Goal: Check status: Check status

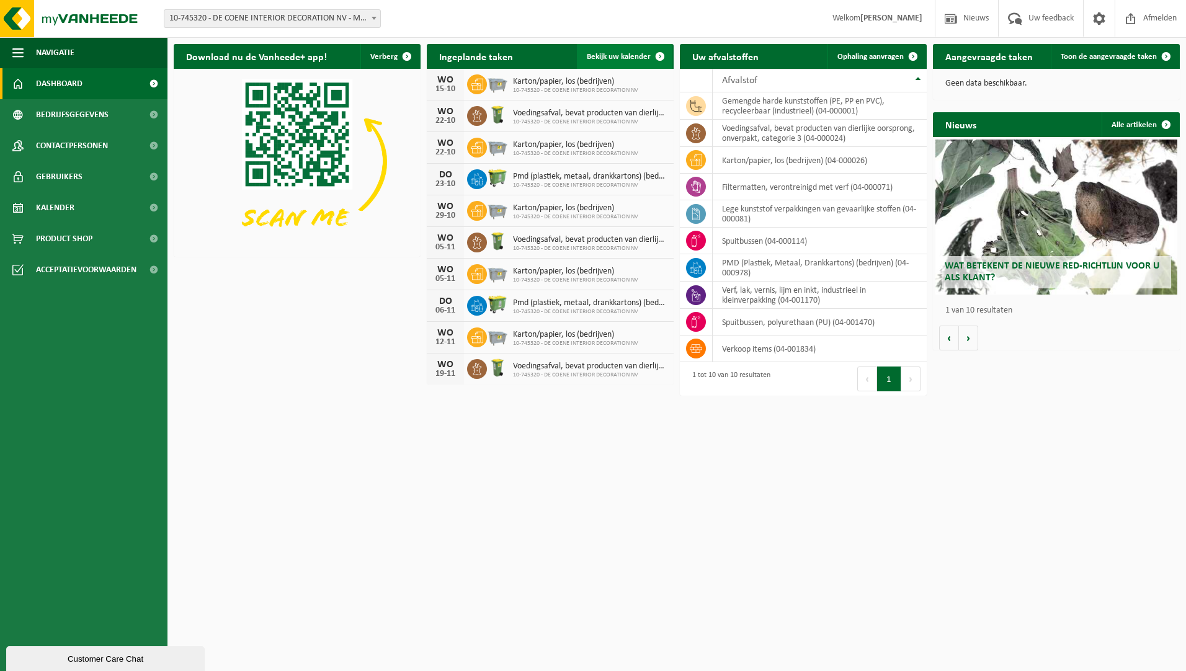
click at [648, 51] on span at bounding box center [660, 56] width 25 height 25
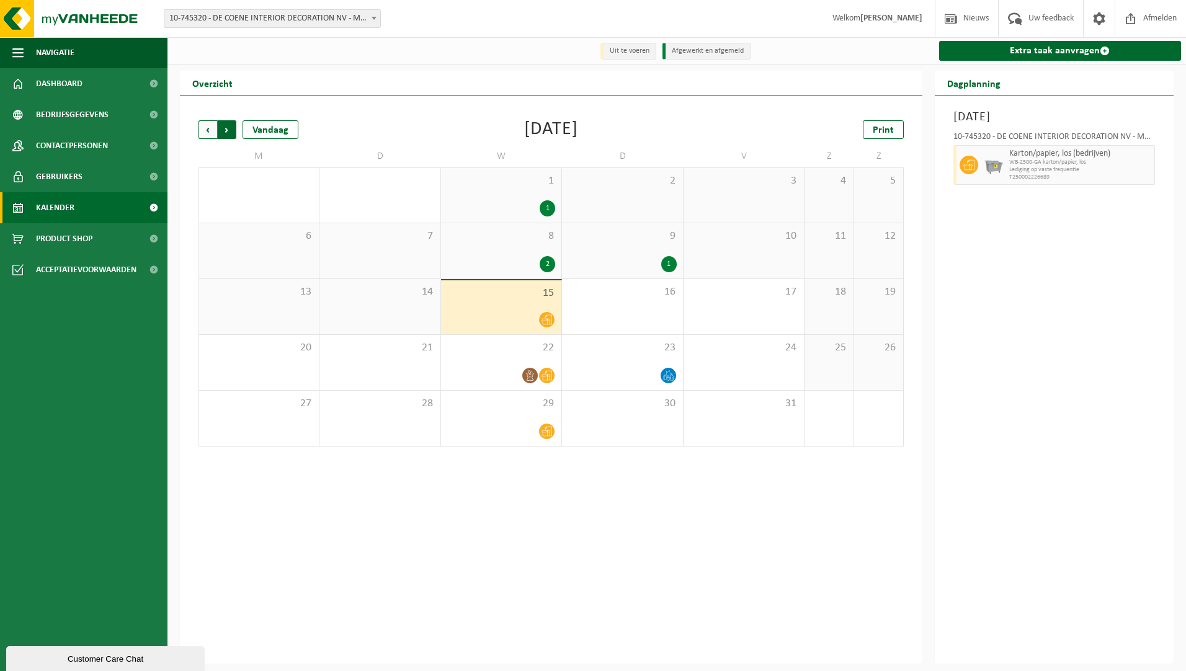
click at [210, 128] on span "Vorige" at bounding box center [207, 129] width 19 height 19
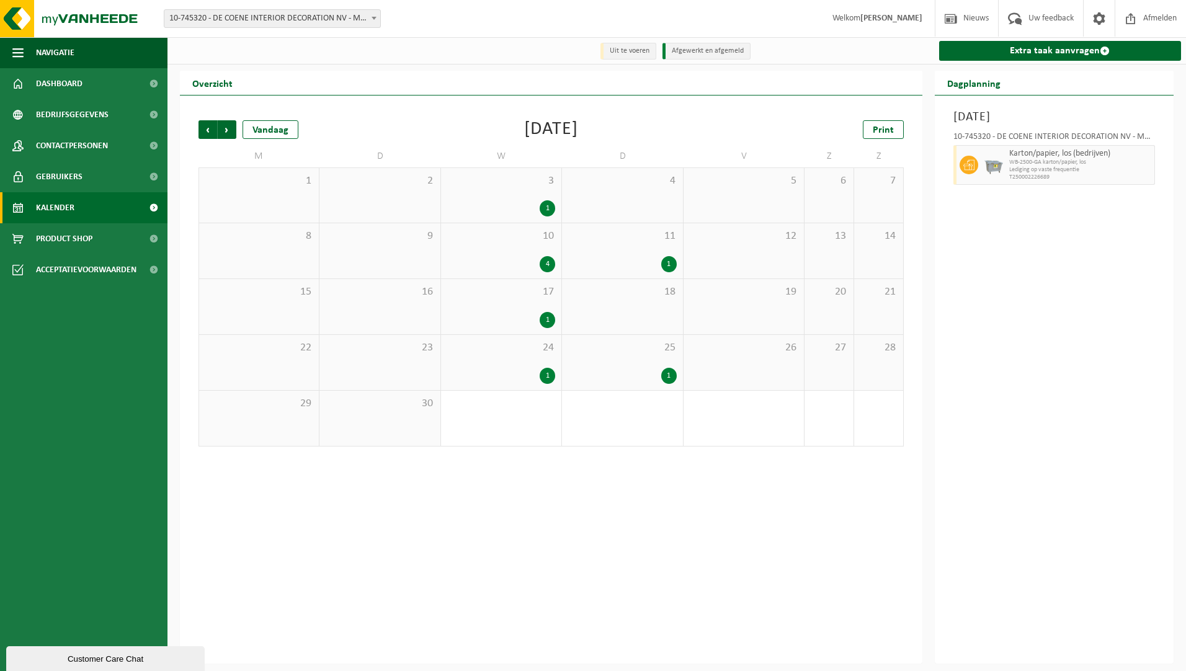
click at [535, 357] on div "24 1" at bounding box center [501, 362] width 120 height 55
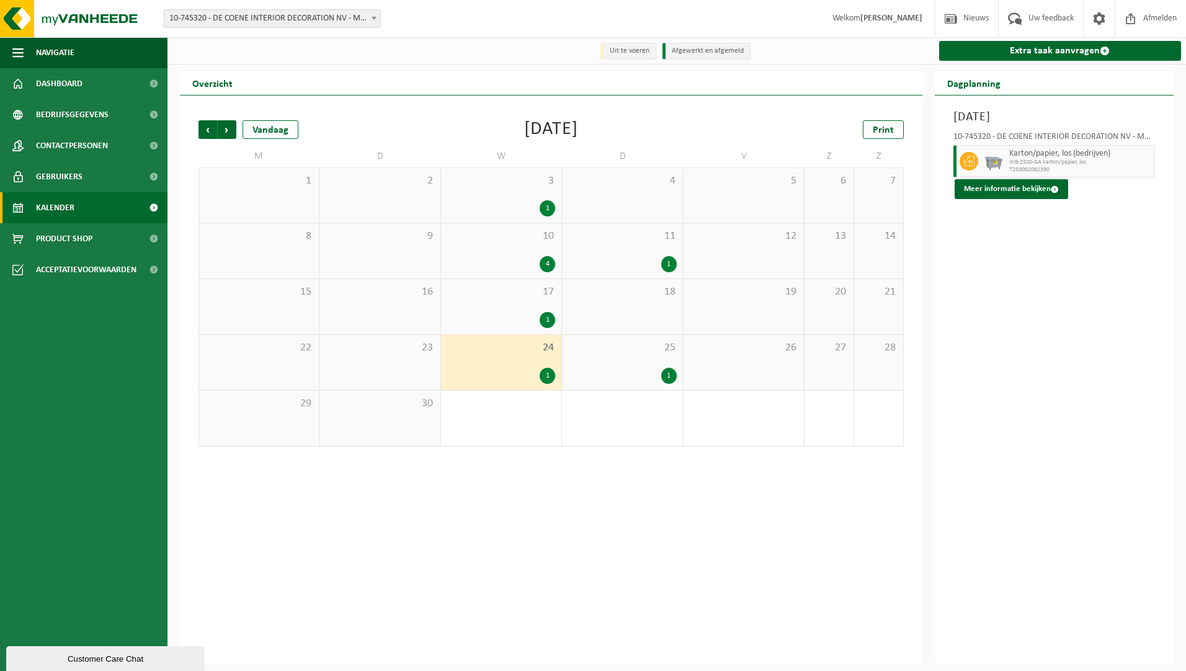
click at [542, 372] on div "1" at bounding box center [548, 376] width 16 height 16
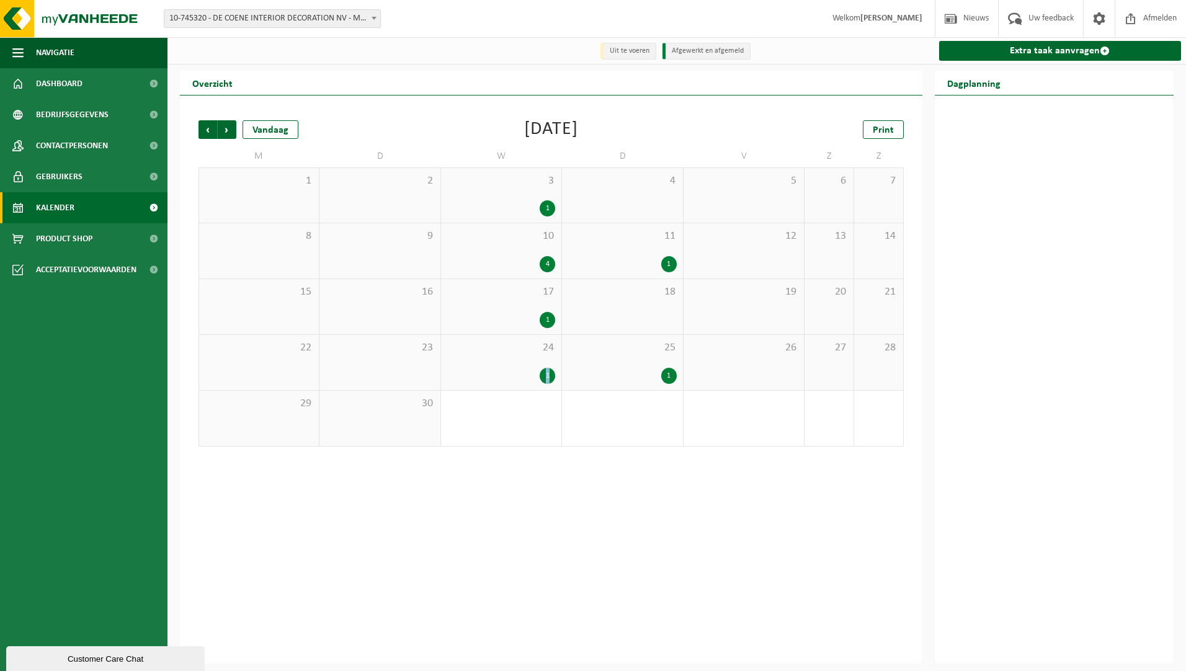
click at [542, 372] on div "1" at bounding box center [548, 376] width 16 height 16
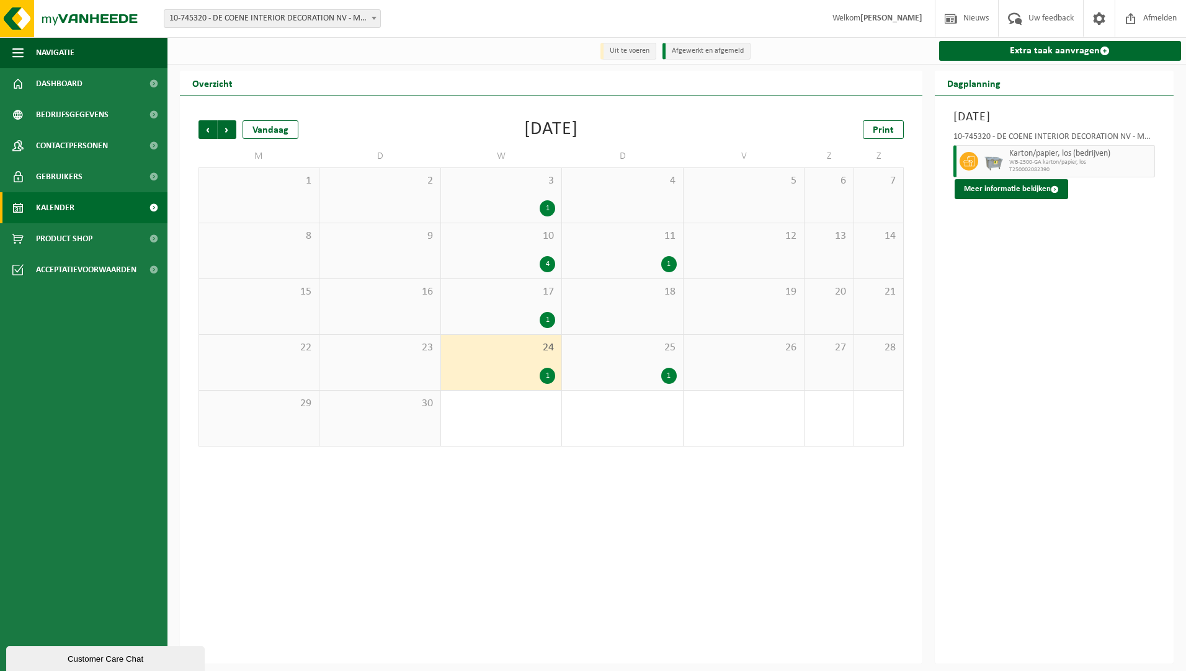
click at [476, 458] on div "Vorige Volgende Vandaag [DATE] Print M D W D V Z Z 1 2 3 1 4 5 6 7 8 9 10 4 11 …" at bounding box center [551, 283] width 718 height 351
click at [505, 362] on div "24 1" at bounding box center [501, 362] width 120 height 55
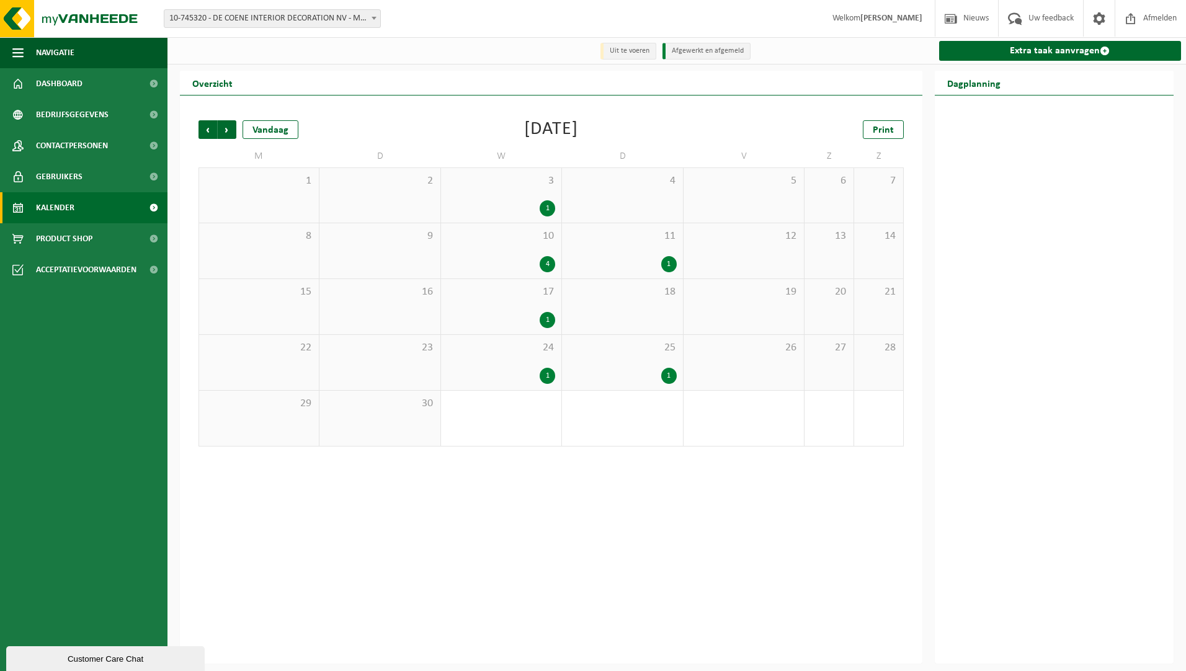
click at [505, 362] on div "24 1" at bounding box center [501, 362] width 120 height 55
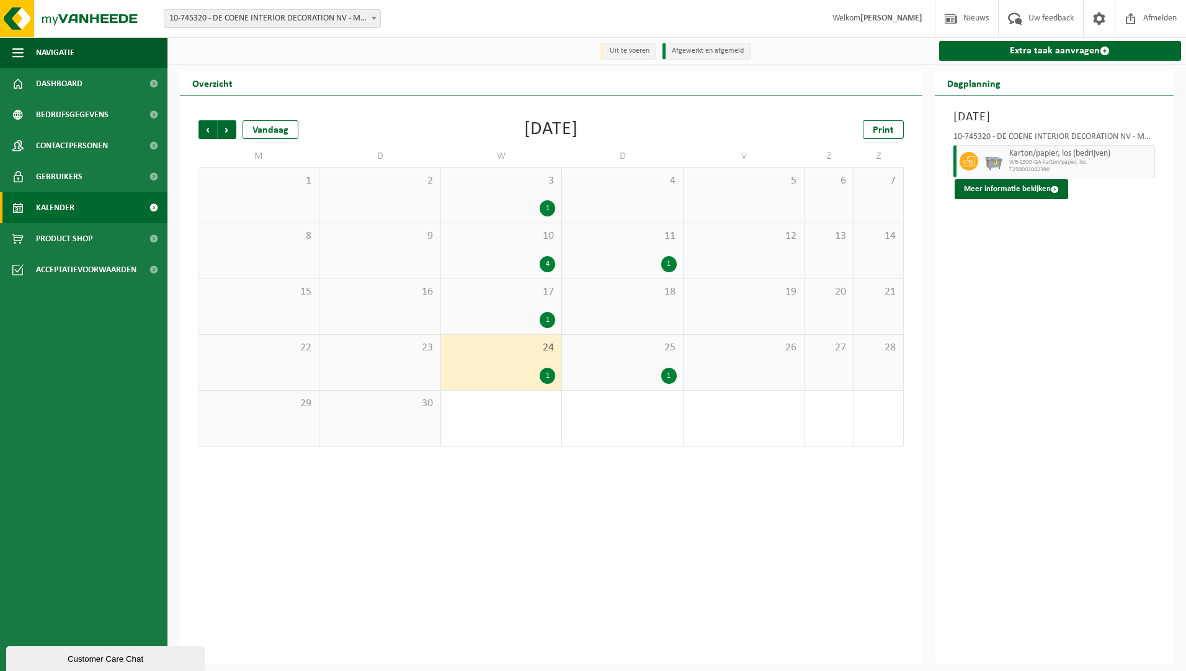
click at [1045, 283] on div "[DATE] 10-745320 - DE COENE INTERIOR DECORATION NV - MARKE Karton/papier, los (…" at bounding box center [1054, 380] width 239 height 568
click at [543, 472] on div "Vorige Volgende Vandaag [DATE] Print M D W D V Z Z 1 2 3 1 4 5 6 7 8 9 10 4 11 …" at bounding box center [551, 380] width 742 height 568
click at [1043, 187] on button "Meer informatie bekijken" at bounding box center [1012, 189] width 114 height 20
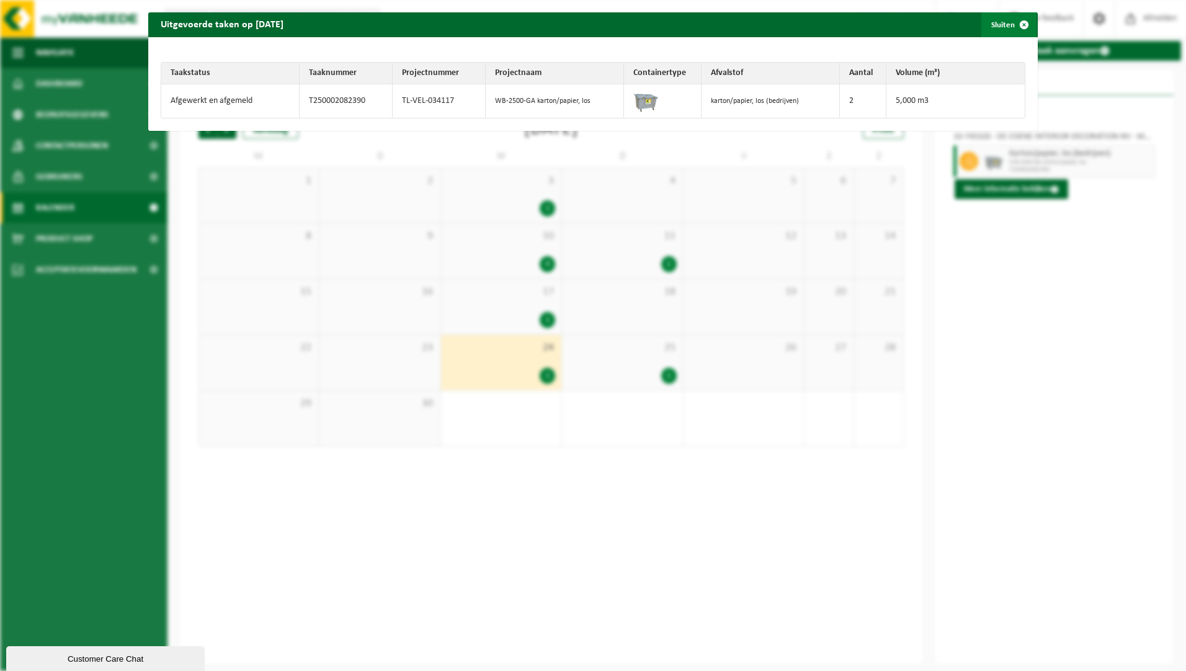
click at [999, 25] on button "Sluiten" at bounding box center [1008, 24] width 55 height 25
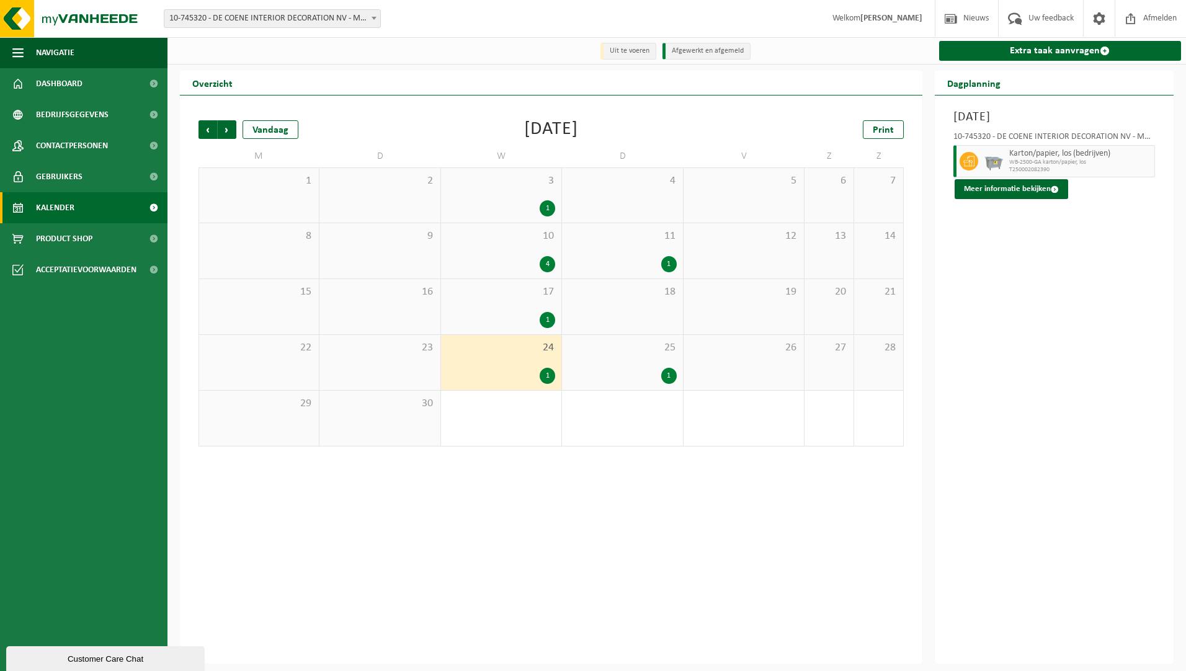
click at [1113, 305] on div "[DATE] 10-745320 - DE COENE INTERIOR DECORATION NV - MARKE Karton/papier, los (…" at bounding box center [1054, 380] width 239 height 568
click at [510, 256] on div "10 4" at bounding box center [501, 250] width 120 height 55
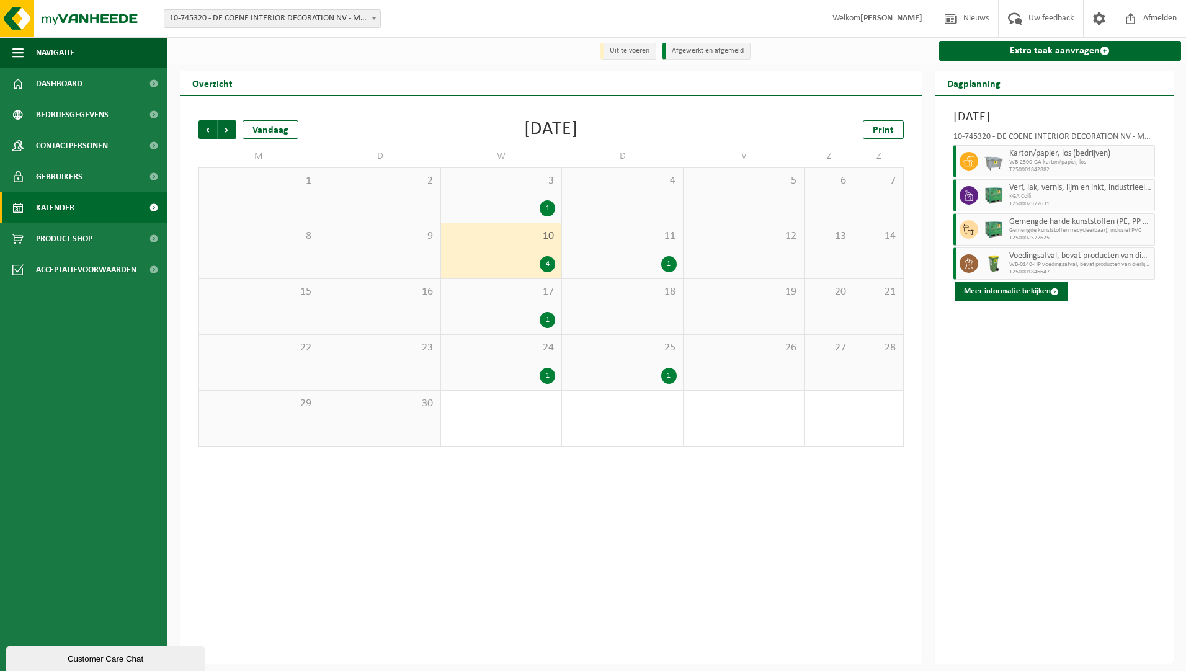
click at [515, 313] on div "1" at bounding box center [501, 320] width 108 height 16
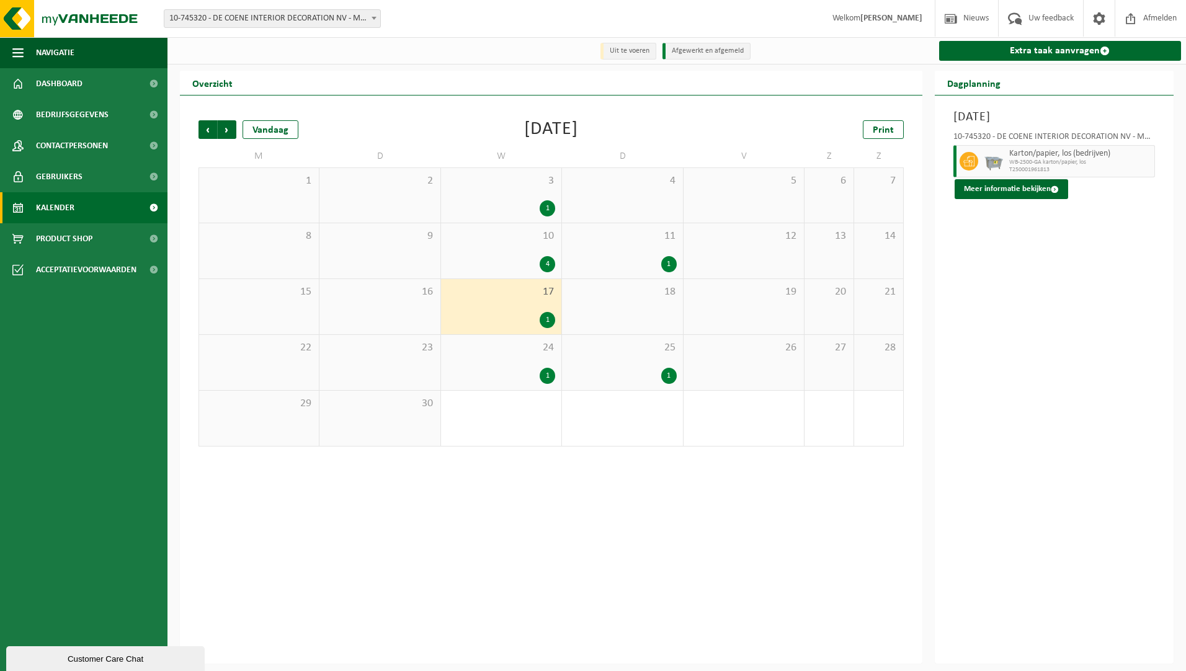
click at [519, 342] on span "24" at bounding box center [501, 348] width 108 height 14
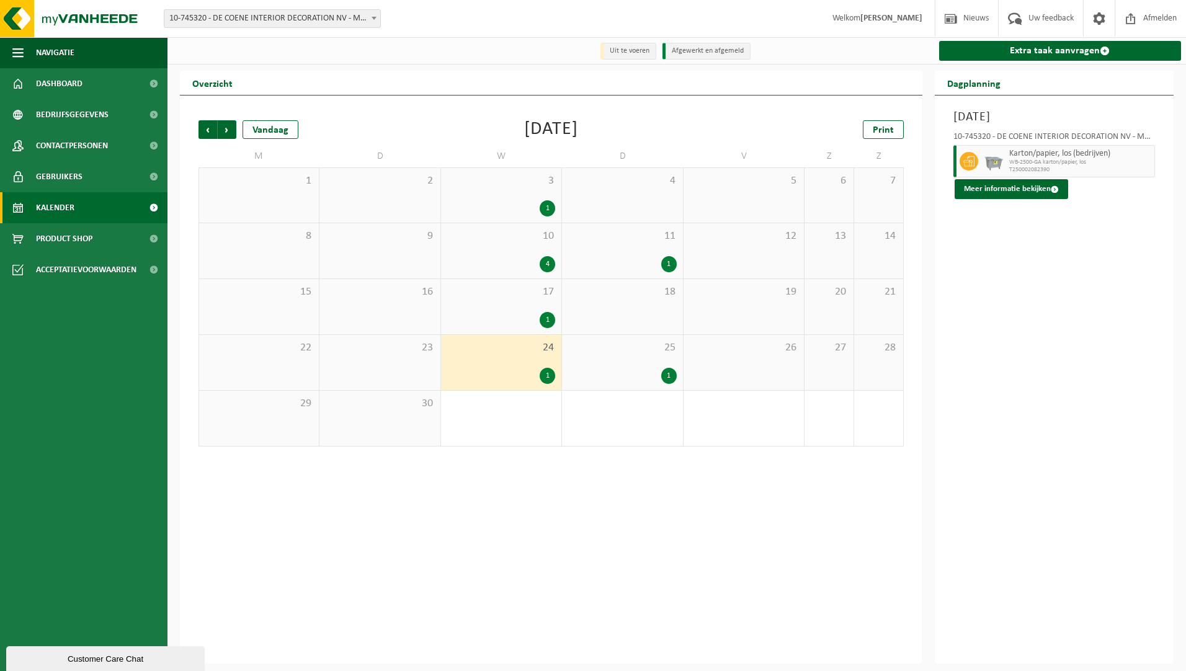
click at [533, 245] on div "10 4" at bounding box center [501, 250] width 120 height 55
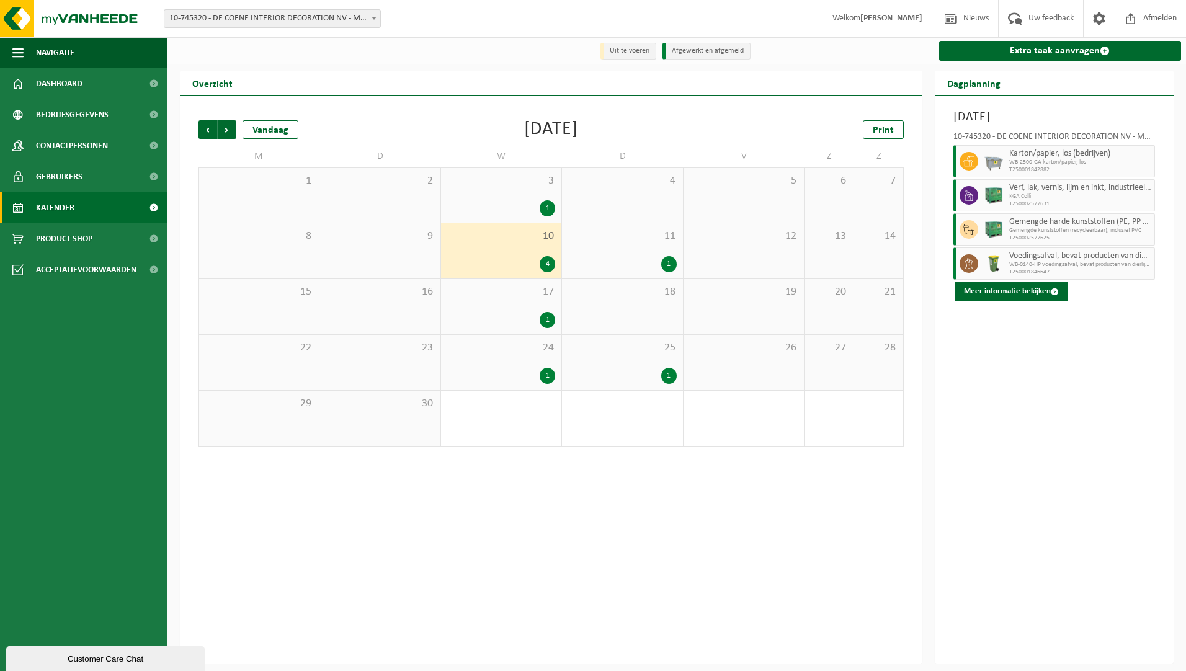
drag, startPoint x: 531, startPoint y: 311, endPoint x: 529, endPoint y: 300, distance: 11.9
click at [530, 311] on div "17 1" at bounding box center [501, 306] width 120 height 55
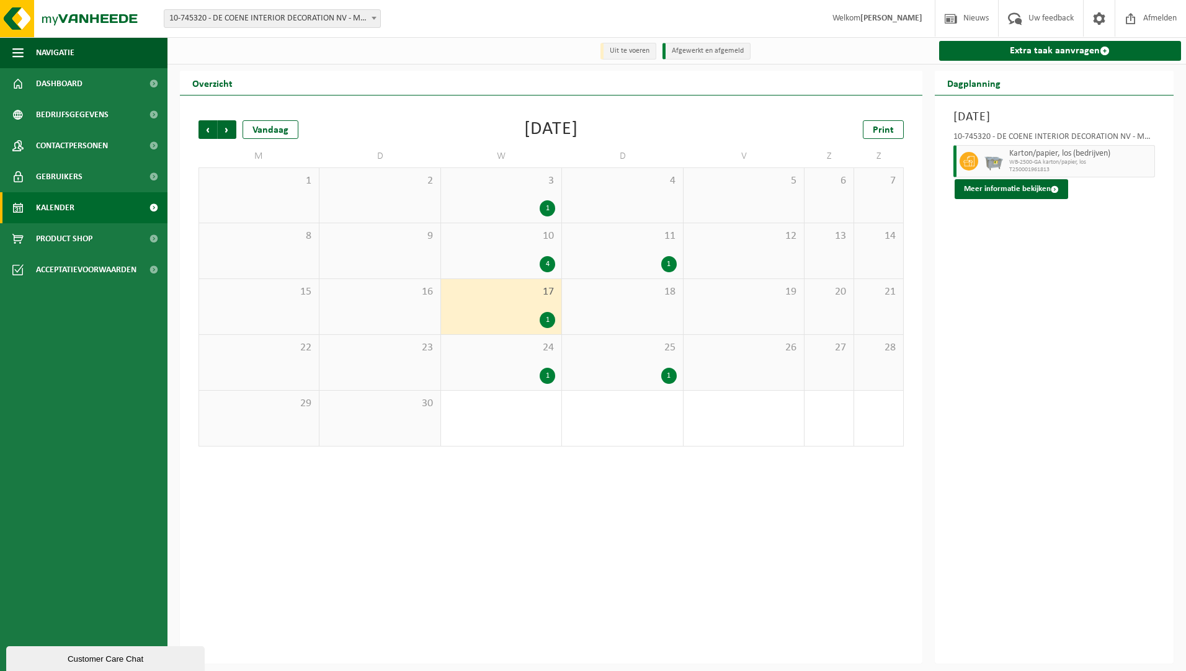
click at [528, 201] on div "1" at bounding box center [501, 208] width 108 height 16
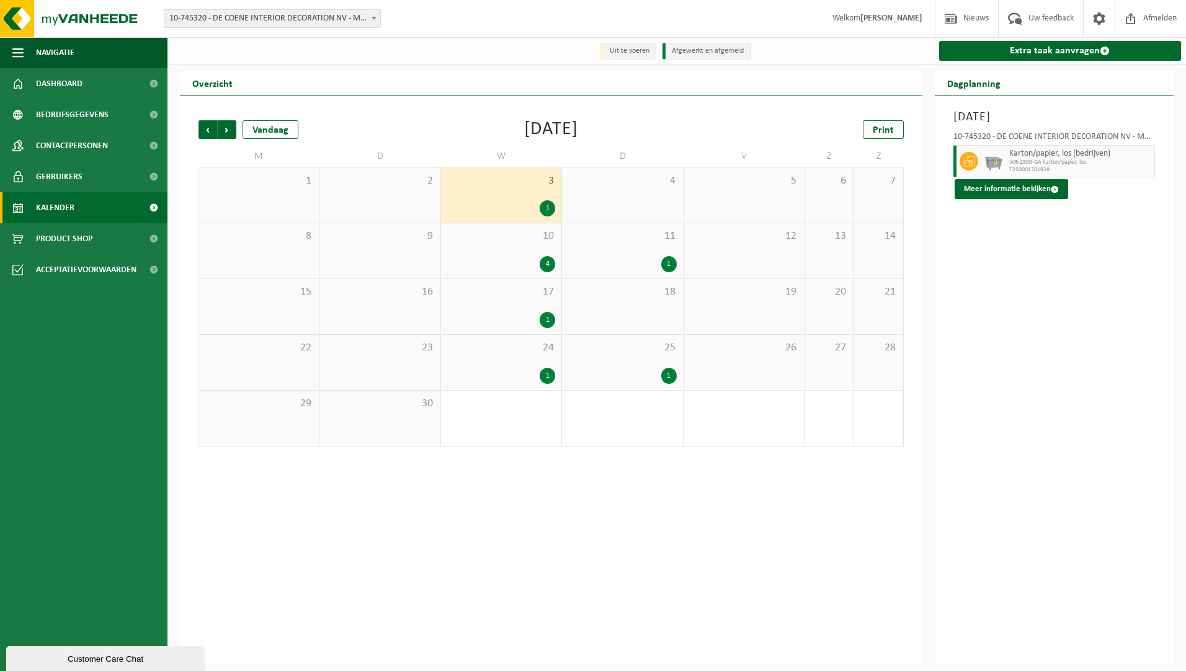
click at [519, 251] on div "10 4" at bounding box center [501, 250] width 120 height 55
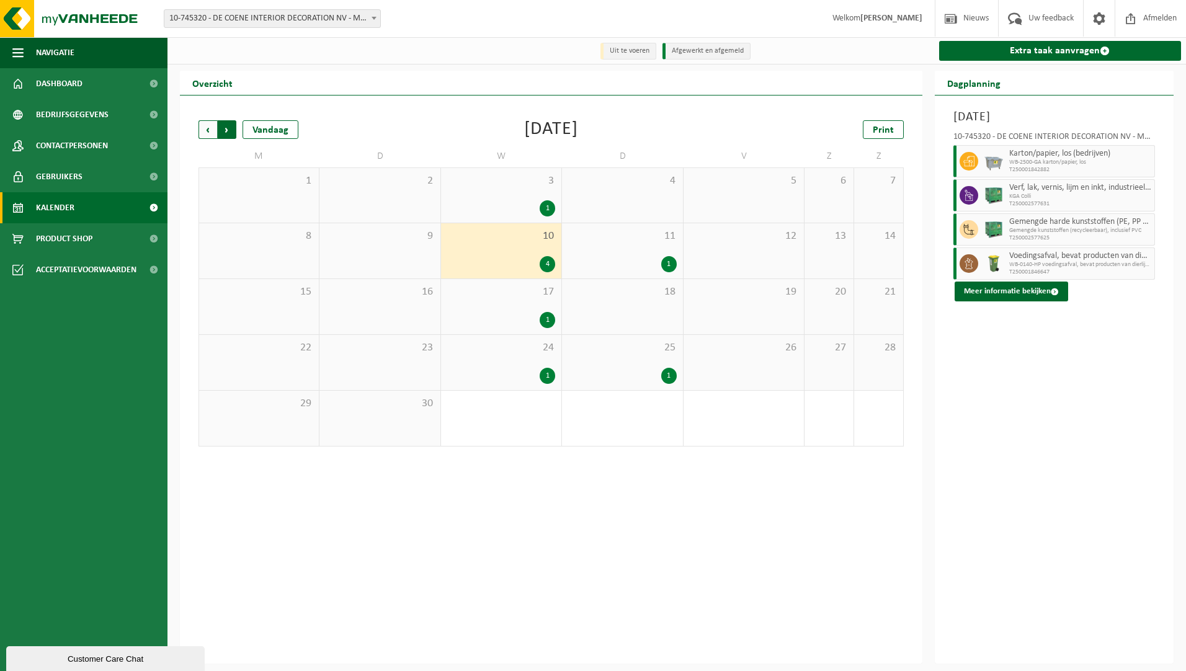
click at [215, 131] on span "Vorige" at bounding box center [207, 129] width 19 height 19
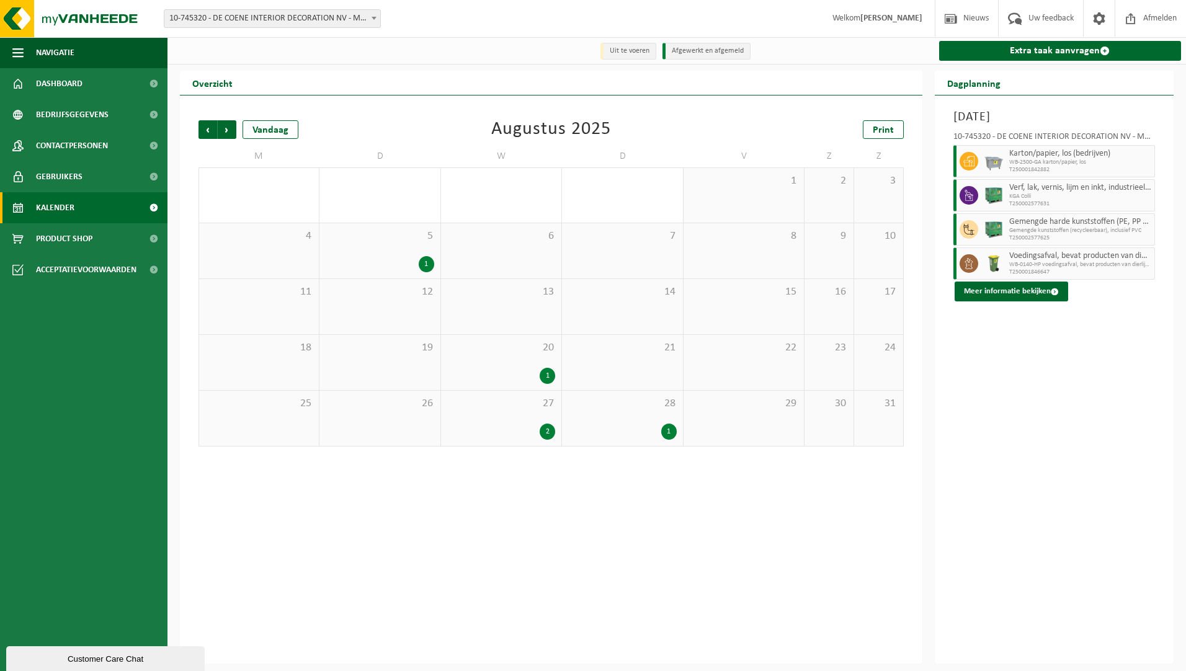
click at [509, 230] on div "6" at bounding box center [501, 250] width 120 height 55
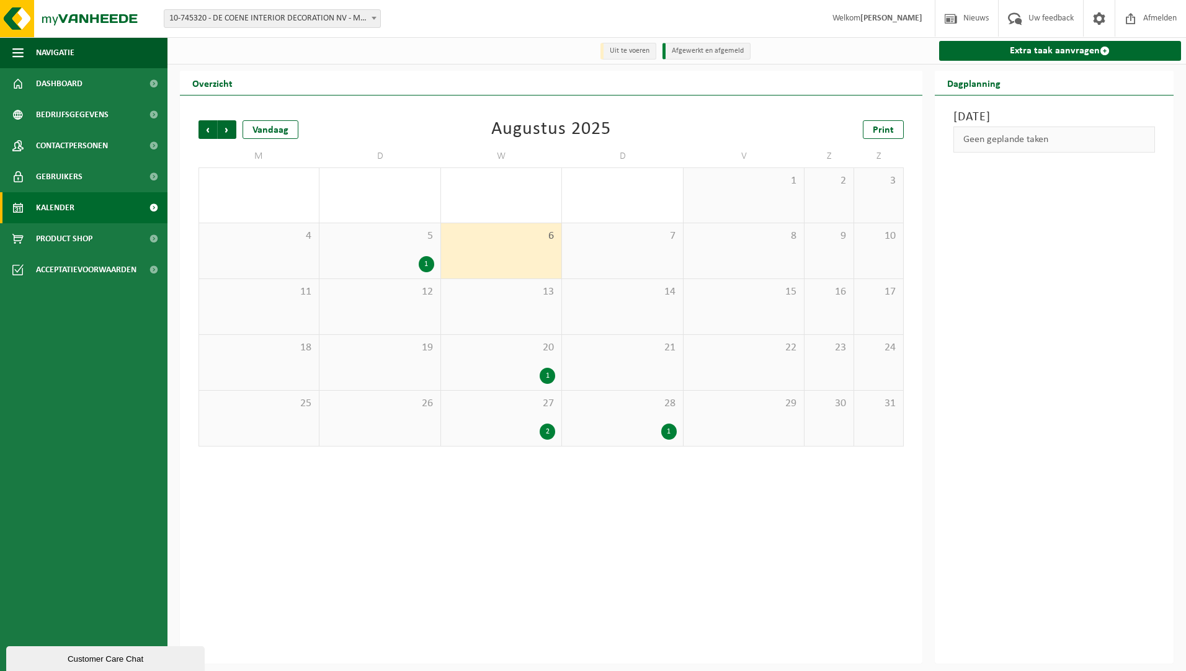
click at [519, 296] on span "13" at bounding box center [501, 292] width 108 height 14
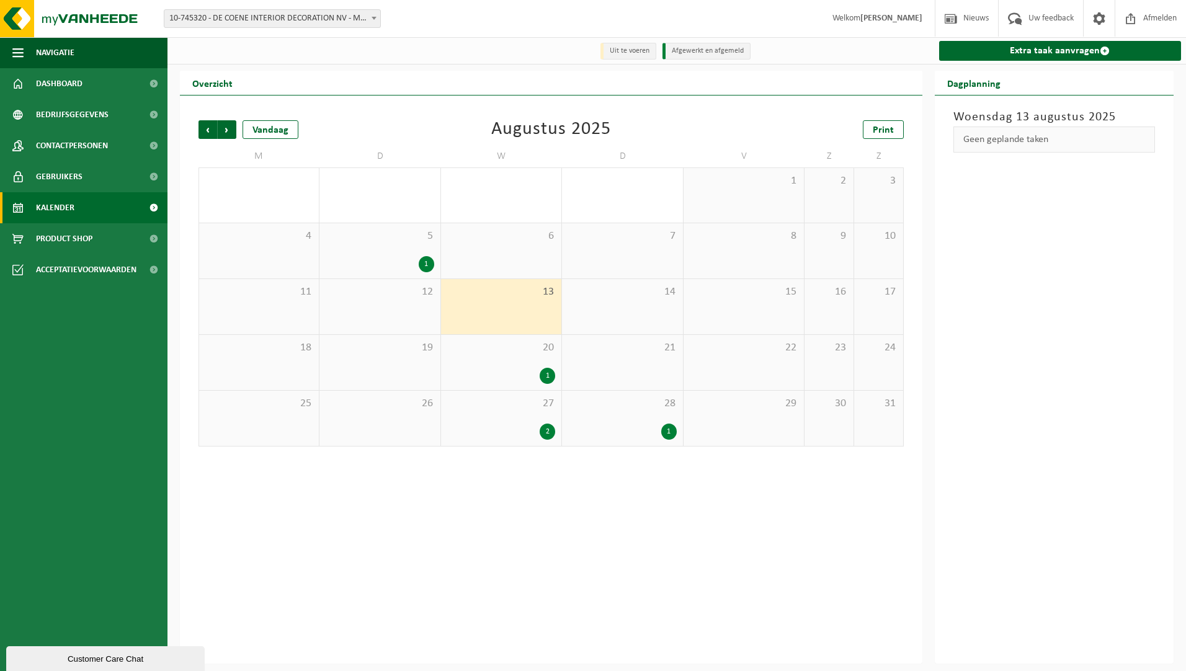
click at [526, 342] on span "20" at bounding box center [501, 348] width 108 height 14
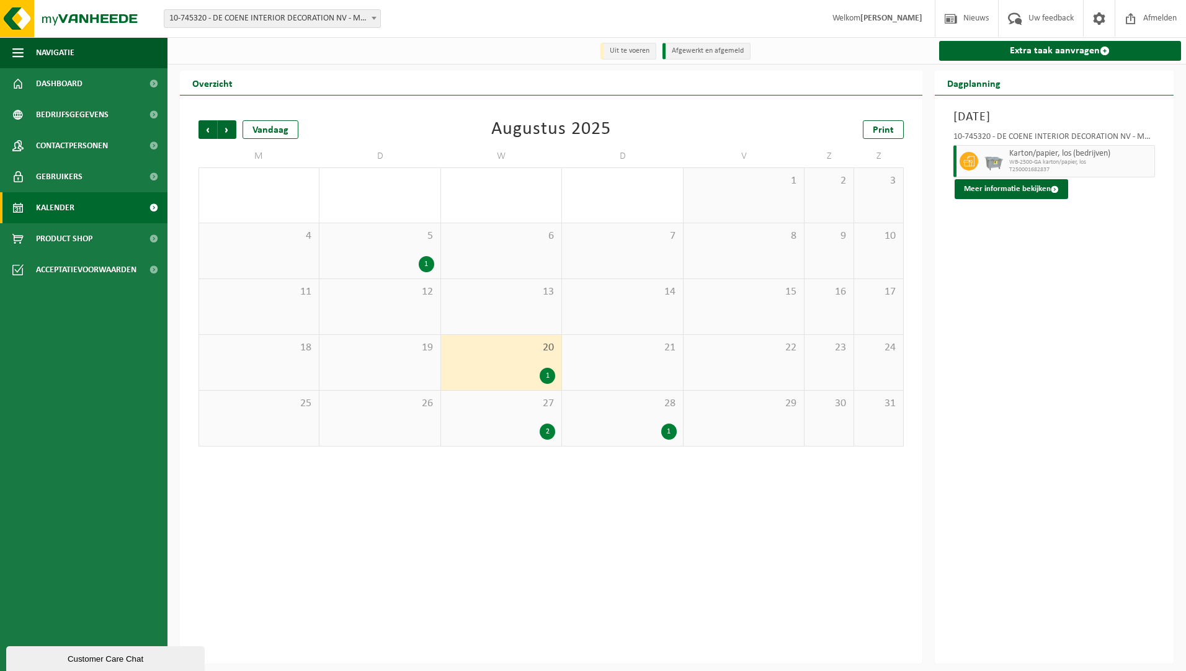
click at [531, 409] on span "27" at bounding box center [501, 404] width 108 height 14
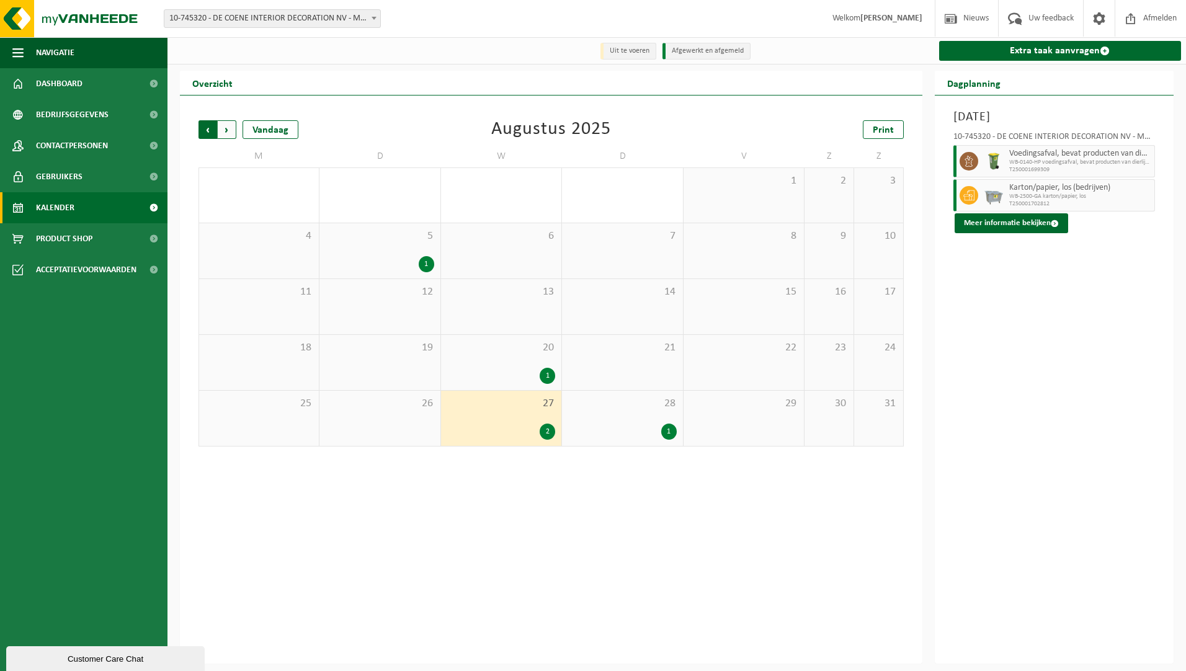
click at [230, 130] on span "Volgende" at bounding box center [227, 129] width 19 height 19
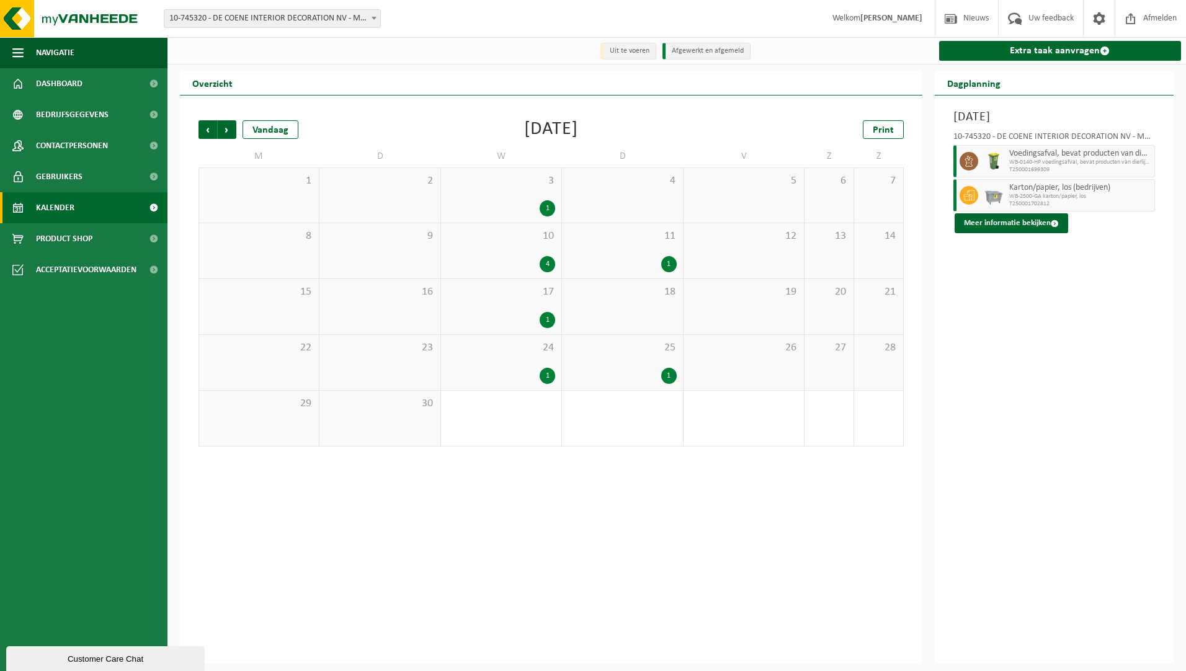
click at [230, 130] on span "Volgende" at bounding box center [227, 129] width 19 height 19
click at [509, 194] on div "1 1" at bounding box center [501, 195] width 120 height 55
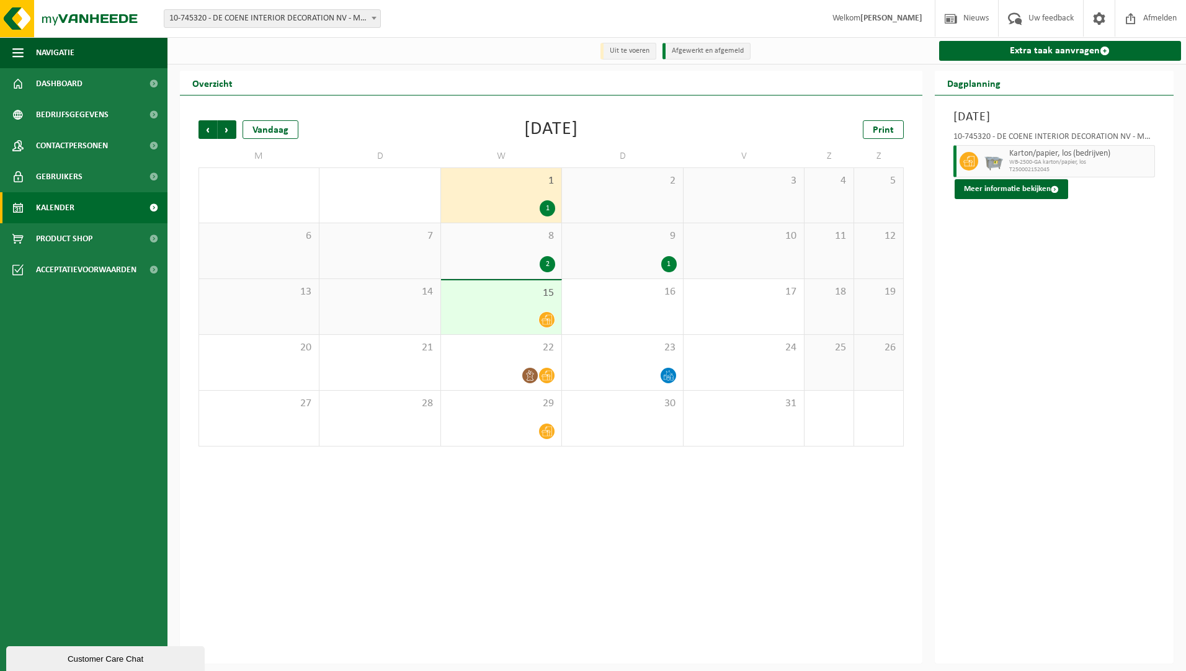
click at [517, 258] on div "2" at bounding box center [501, 264] width 108 height 16
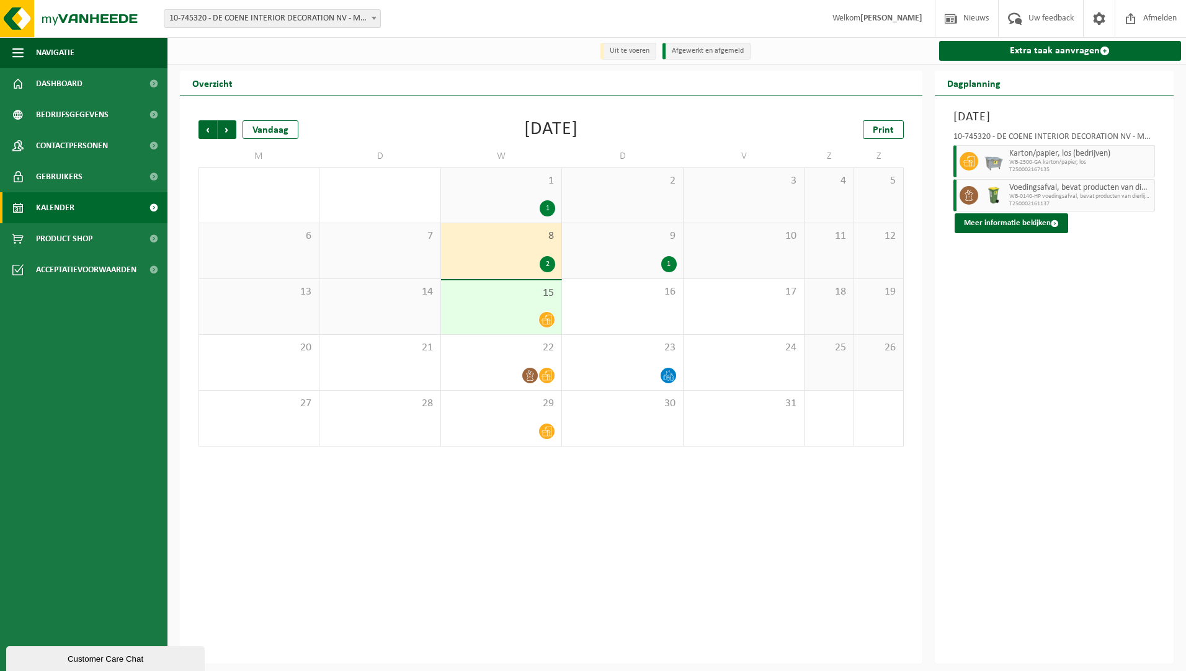
click at [519, 324] on div at bounding box center [501, 319] width 108 height 17
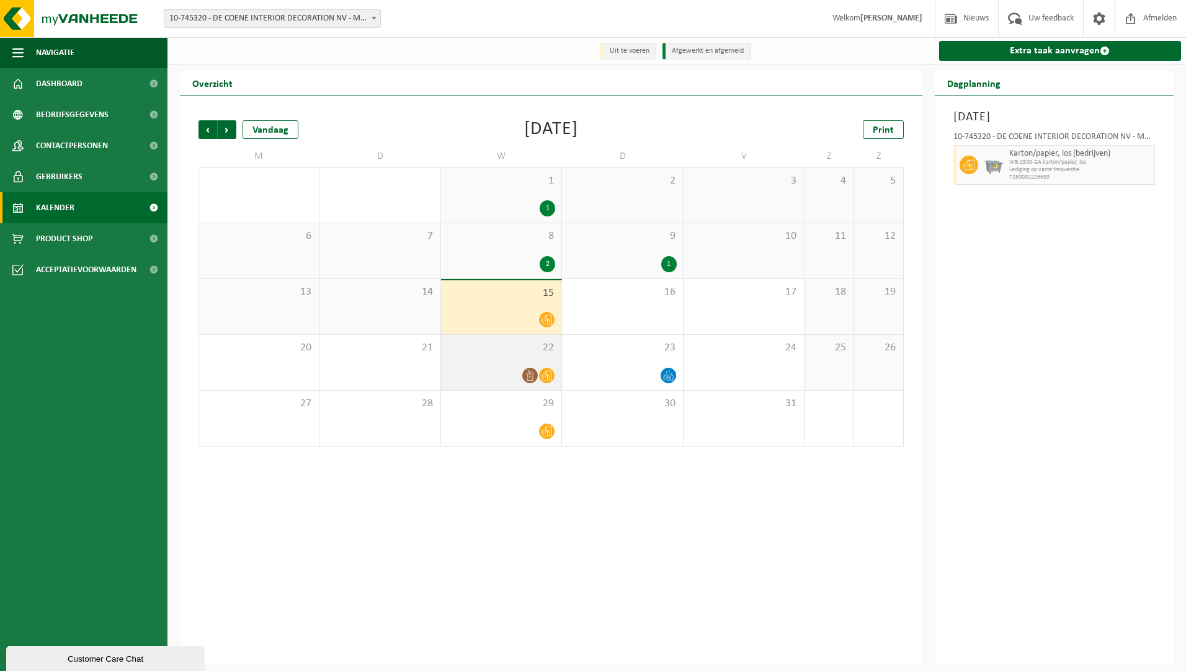
click at [528, 363] on div "22" at bounding box center [501, 362] width 120 height 55
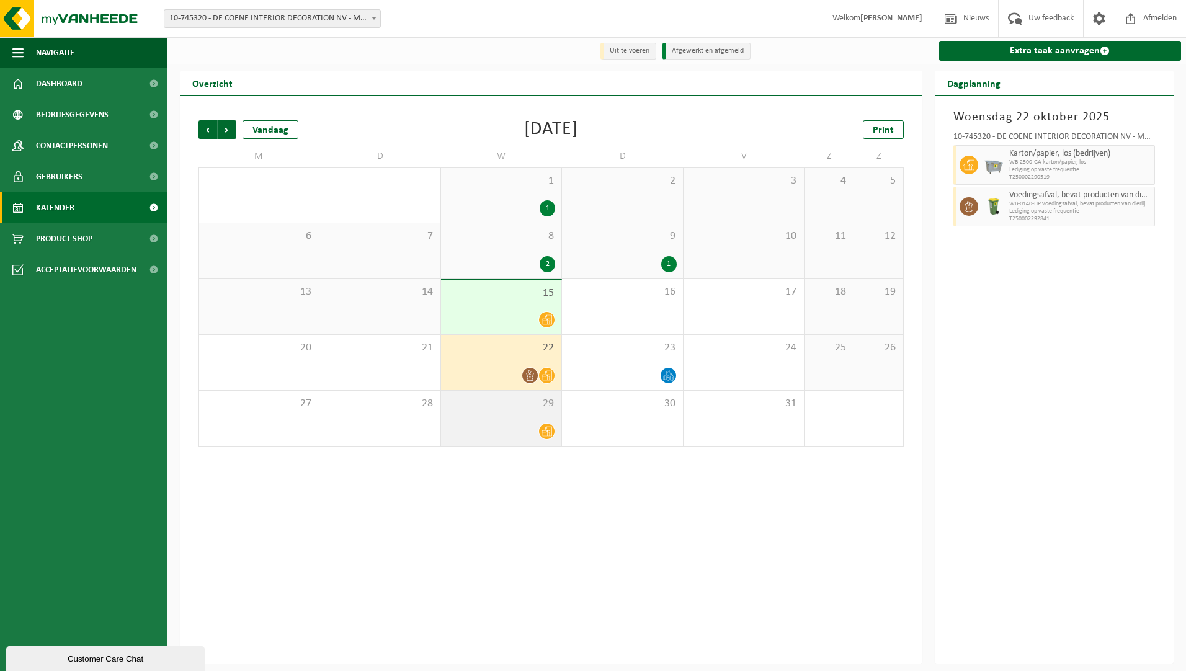
click at [523, 411] on span "29" at bounding box center [501, 404] width 108 height 14
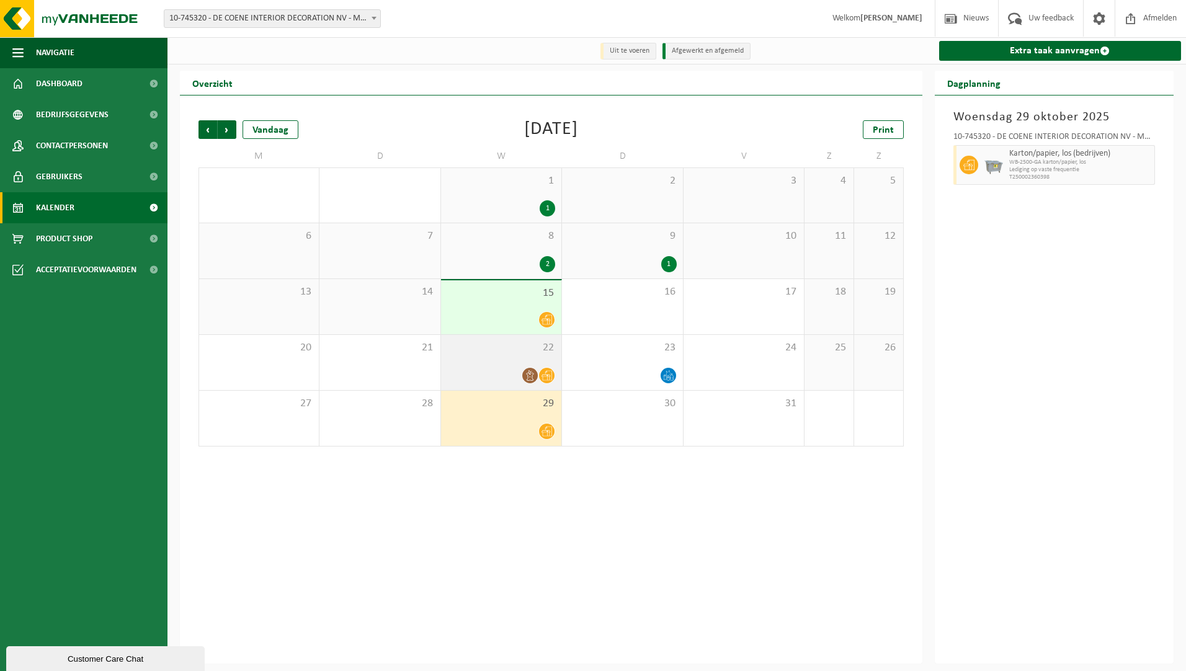
drag, startPoint x: 525, startPoint y: 354, endPoint x: 521, endPoint y: 344, distance: 10.8
click at [525, 354] on span "22" at bounding box center [501, 348] width 108 height 14
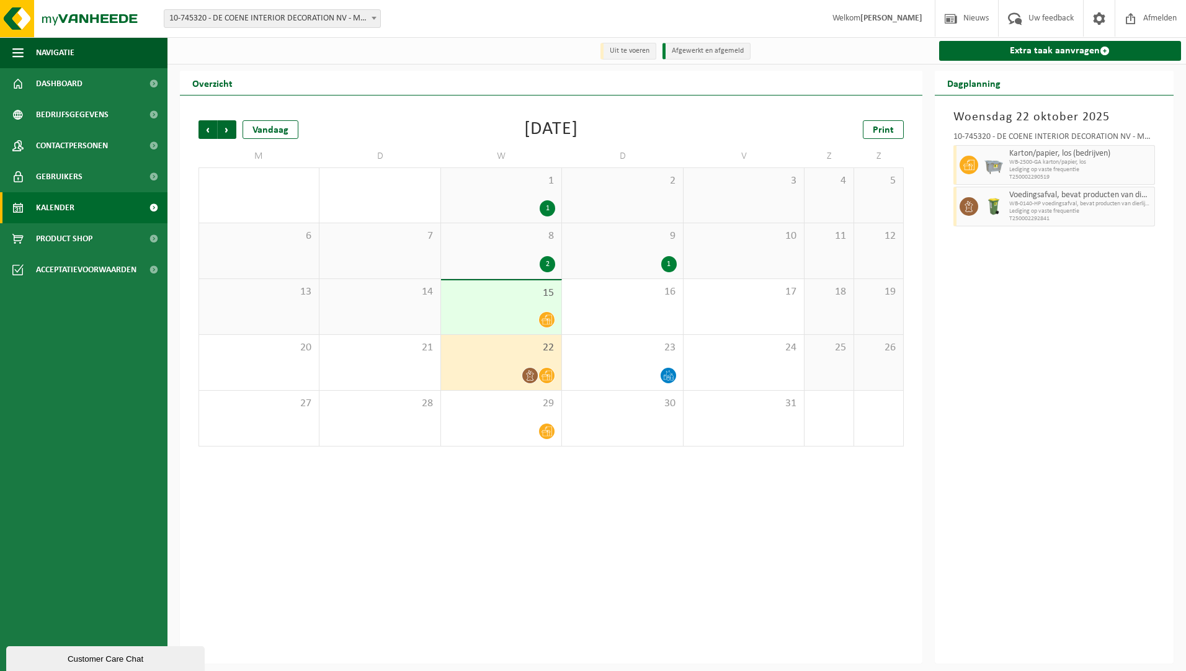
click at [523, 304] on div "15" at bounding box center [501, 307] width 120 height 54
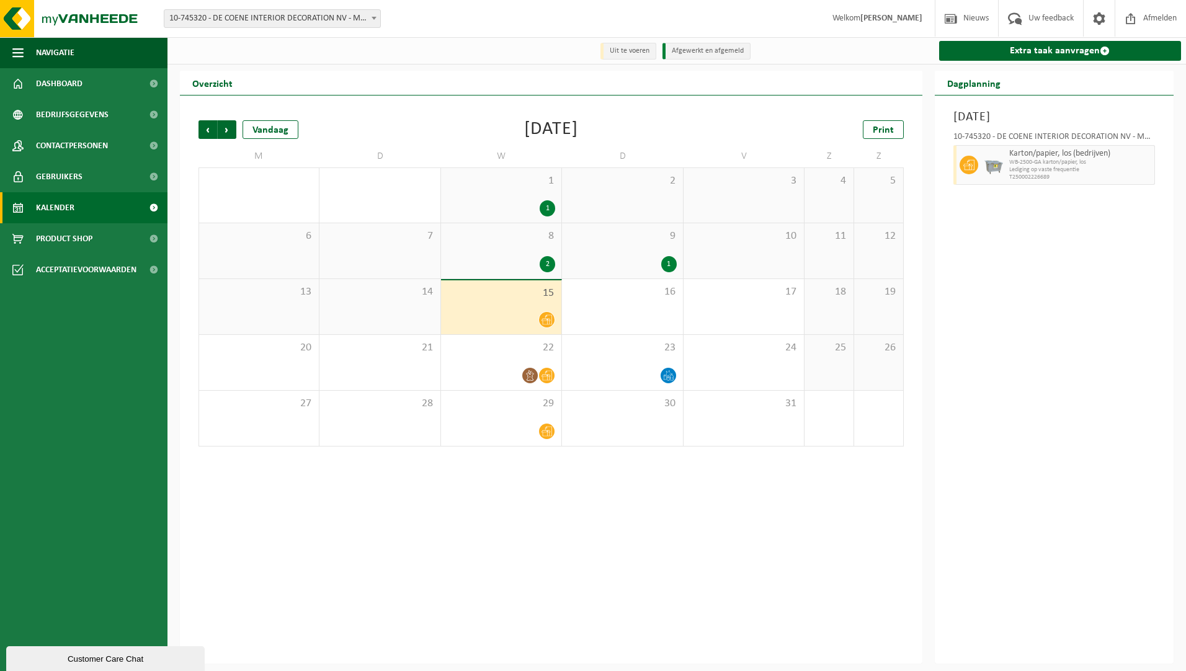
click at [439, 82] on div "Overzicht" at bounding box center [551, 83] width 742 height 25
click at [478, 564] on div "Vorige Volgende Vandaag [DATE] Print M D W D V Z Z 29 30 1 1 2 3 4 5 6 7 8 2 9 …" at bounding box center [551, 380] width 742 height 568
click at [543, 261] on div "2" at bounding box center [548, 264] width 16 height 16
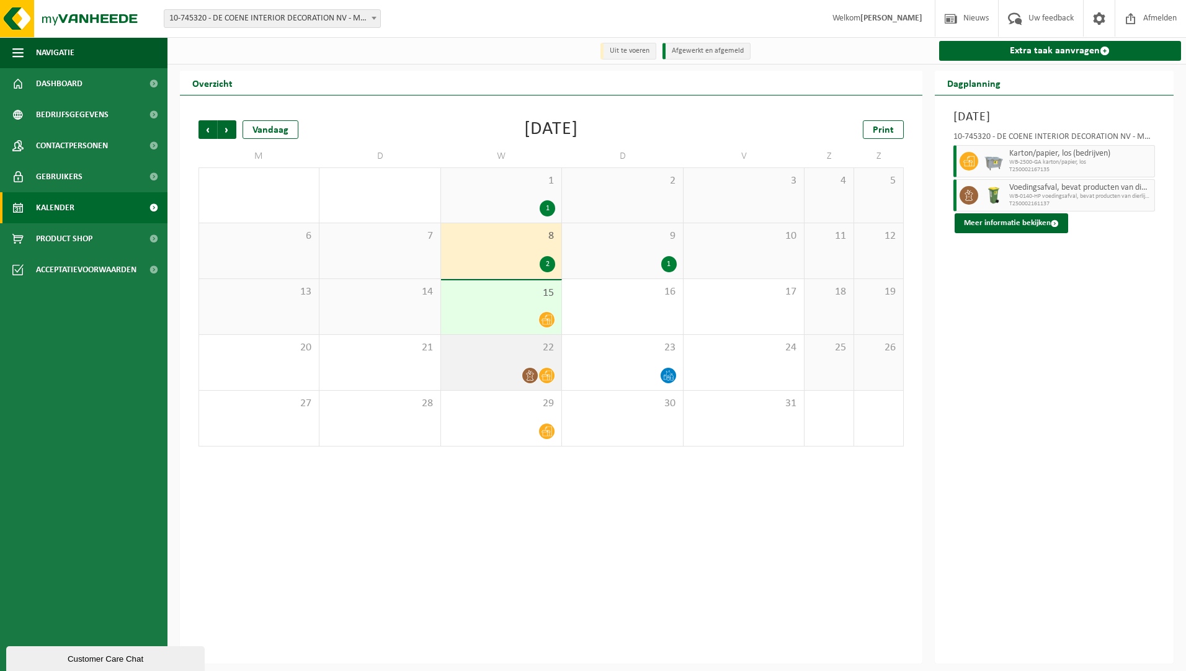
click at [517, 380] on div at bounding box center [501, 375] width 108 height 17
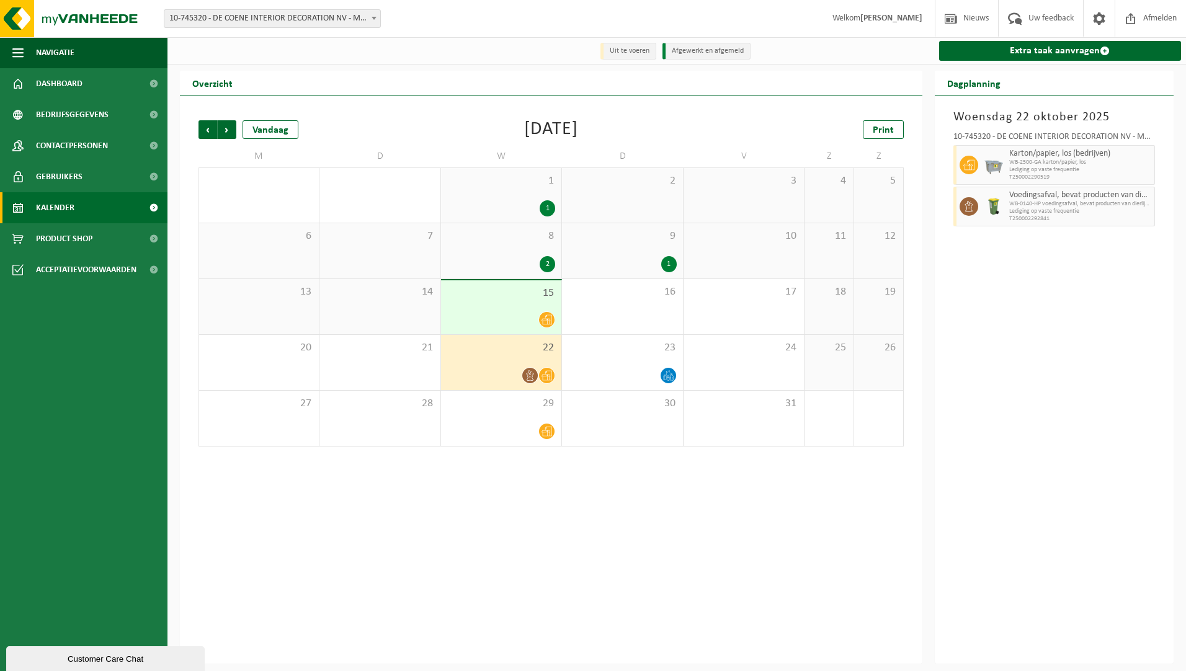
click at [564, 471] on div "Vorige Volgende Vandaag [DATE] Print M D W D V Z Z 29 30 1 1 2 3 4 5 6 7 8 2 9 …" at bounding box center [551, 380] width 742 height 568
